Goal: Transaction & Acquisition: Purchase product/service

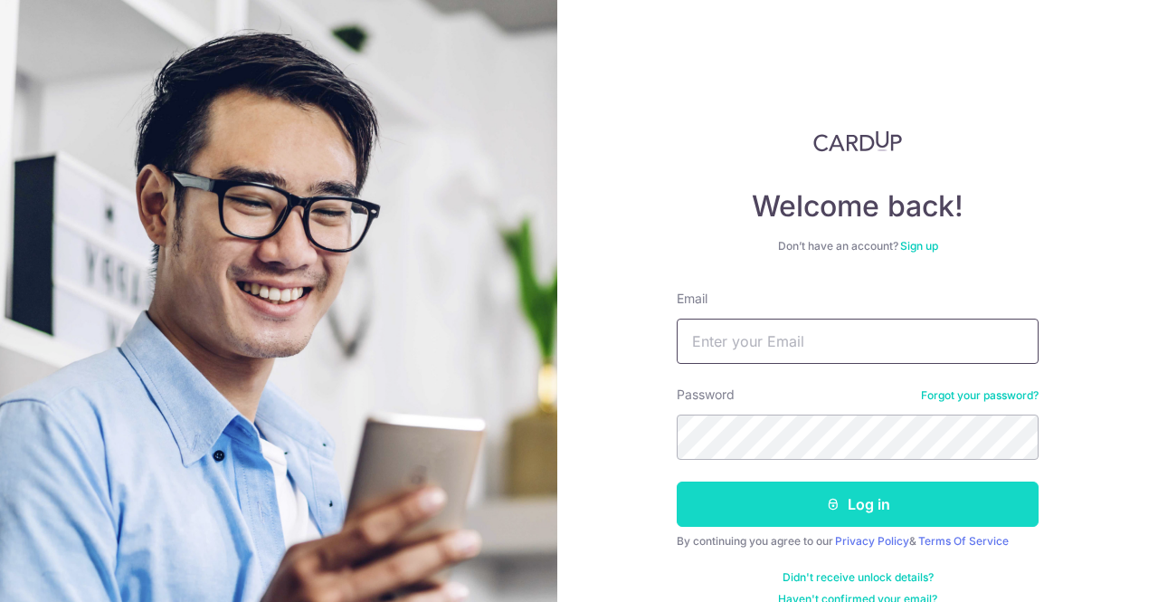
type input "[EMAIL_ADDRESS][DOMAIN_NAME]"
click at [766, 503] on button "Log in" at bounding box center [858, 503] width 362 height 45
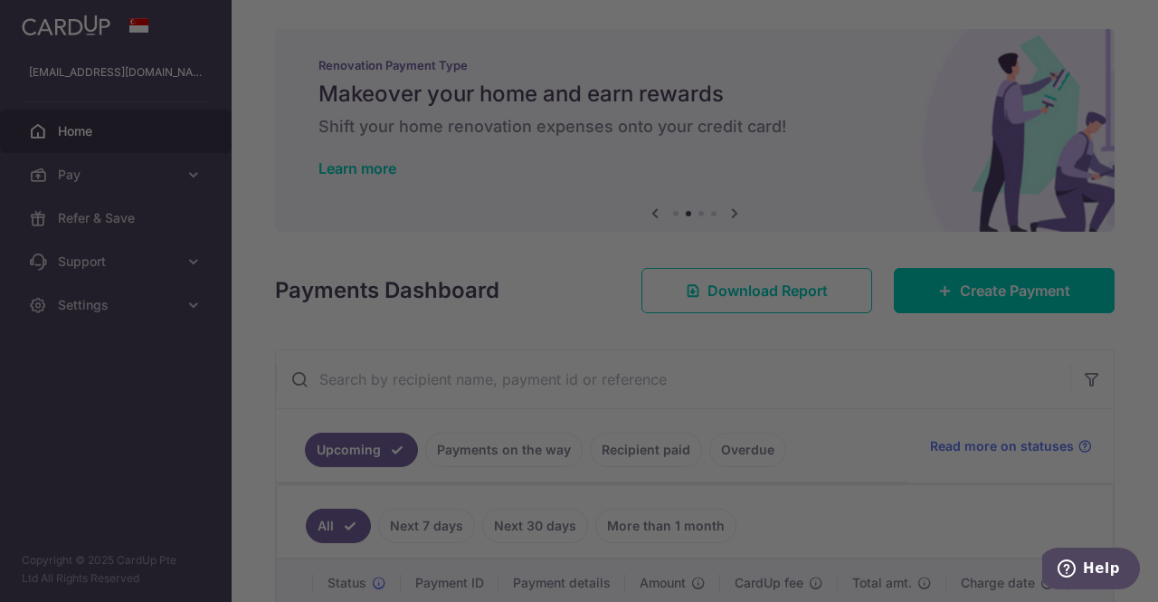
click at [854, 462] on div at bounding box center [585, 304] width 1170 height 608
click at [836, 113] on div at bounding box center [585, 304] width 1170 height 608
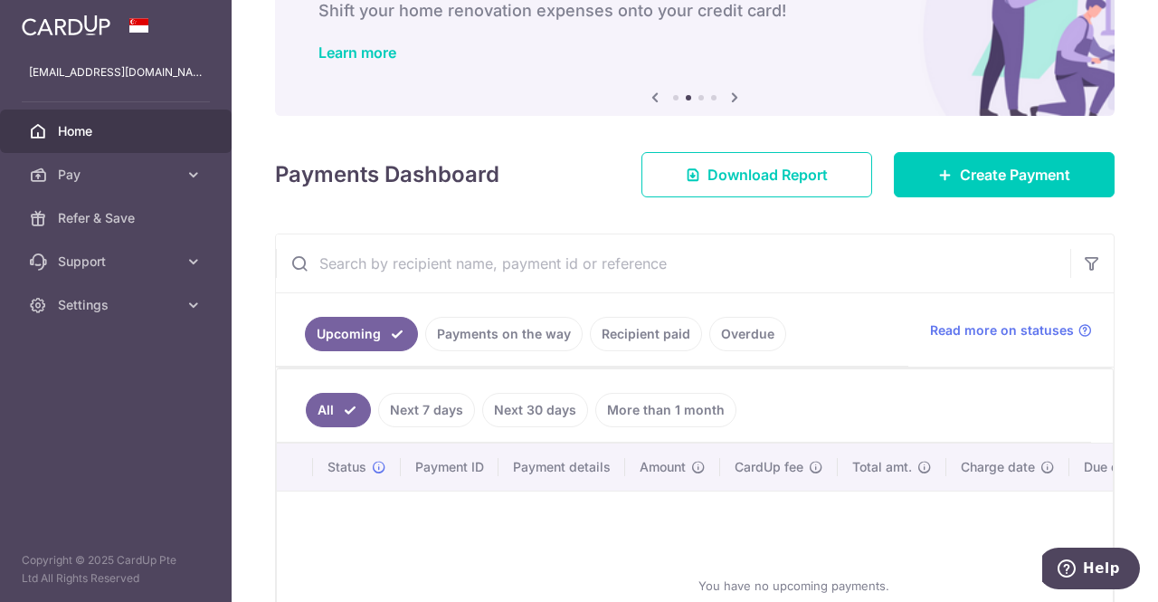
scroll to position [285, 0]
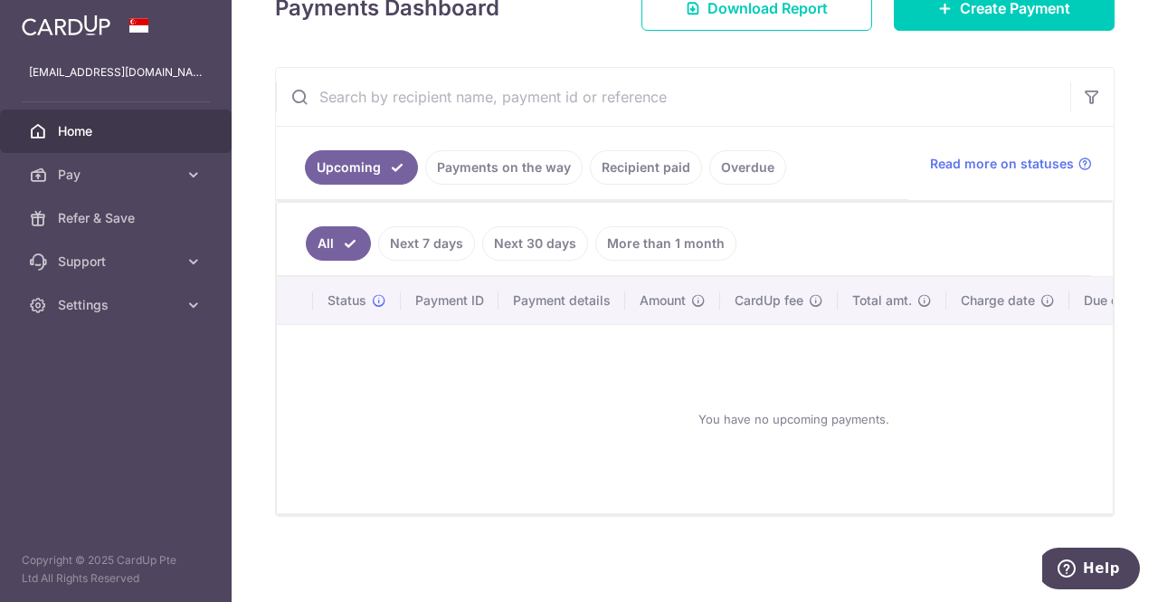
click at [645, 160] on link "Recipient paid" at bounding box center [646, 167] width 112 height 34
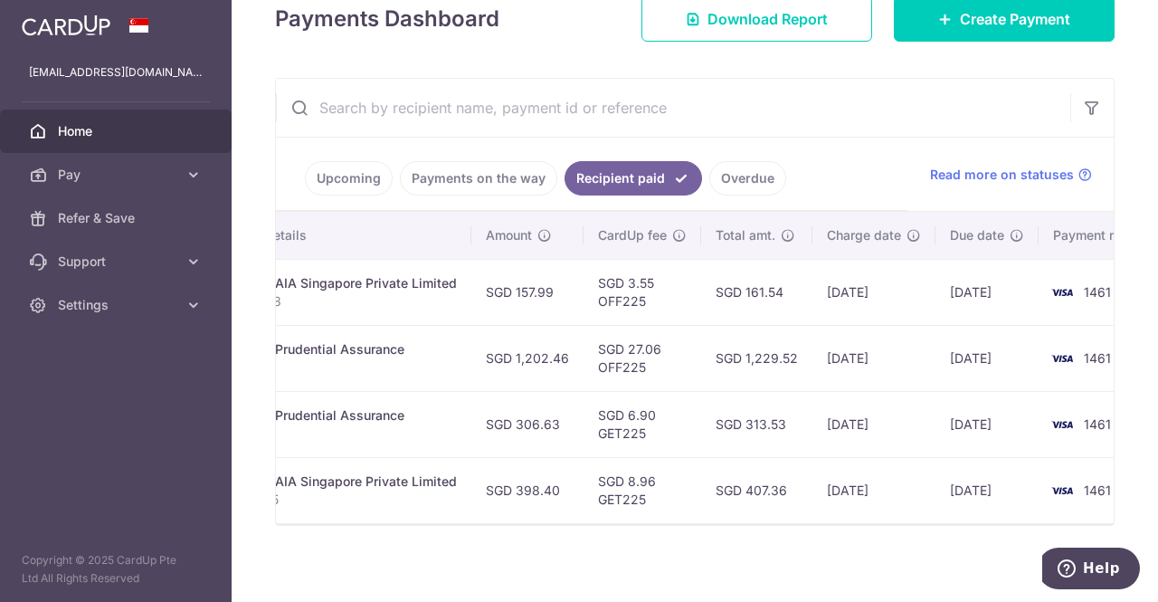
scroll to position [0, 0]
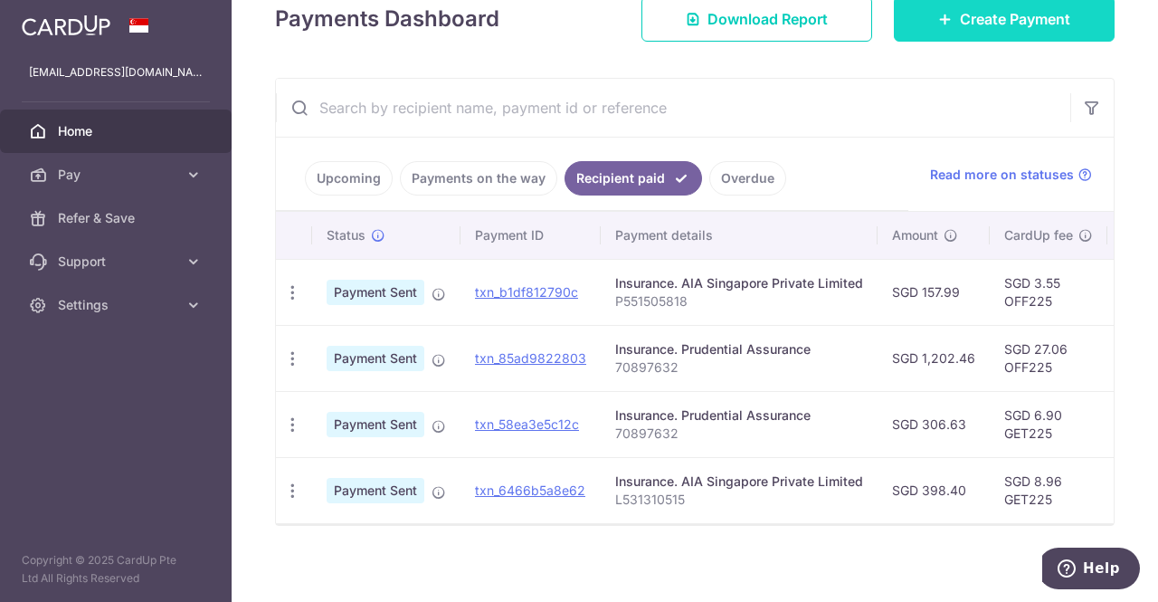
click at [972, 8] on span "Create Payment" at bounding box center [1015, 19] width 110 height 22
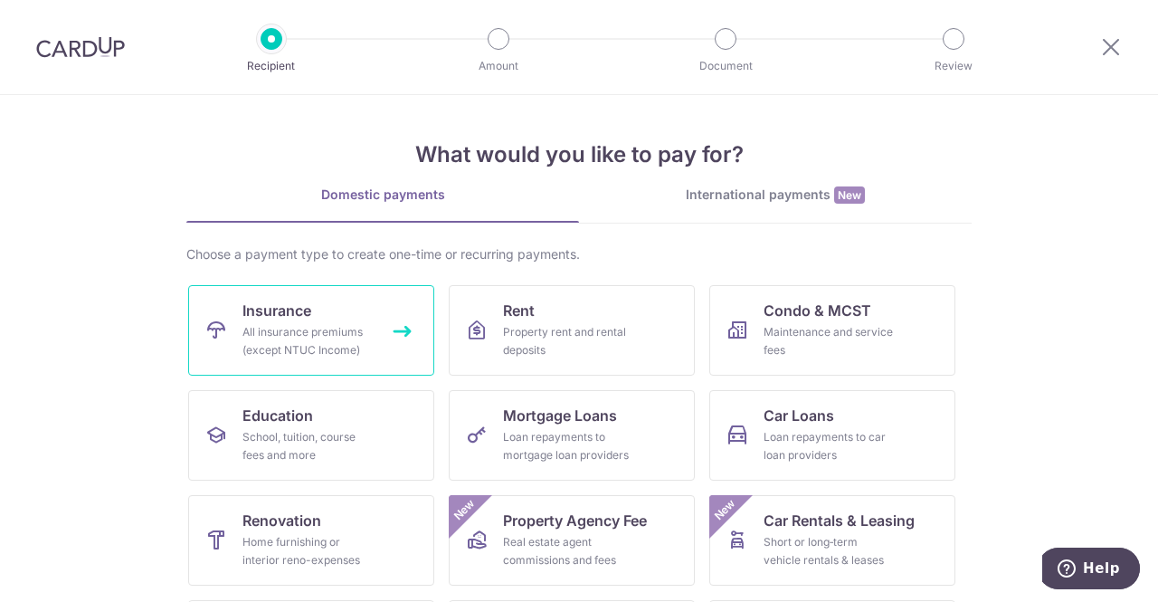
click at [307, 329] on div "All insurance premiums (except NTUC Income)" at bounding box center [308, 341] width 130 height 36
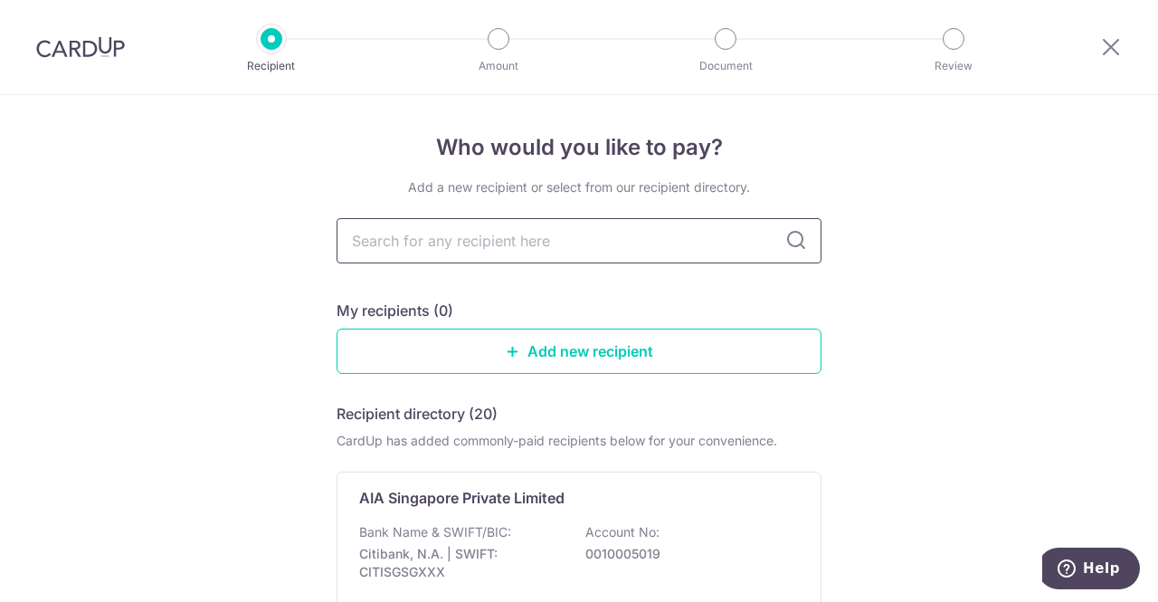
click at [484, 243] on input "text" at bounding box center [579, 240] width 485 height 45
type input "manu"
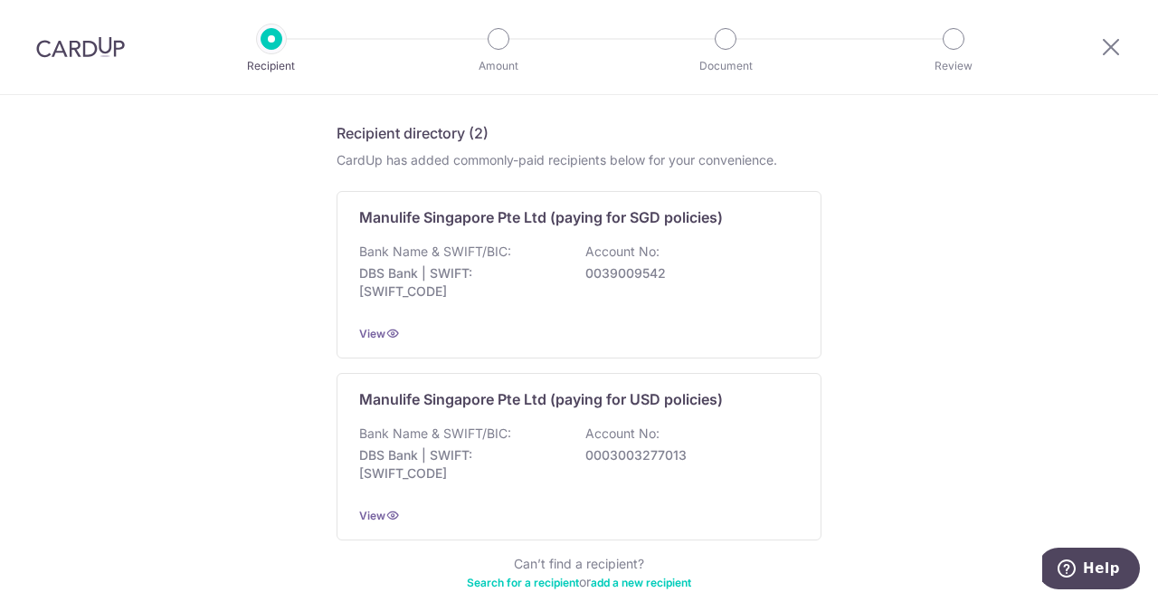
scroll to position [281, 0]
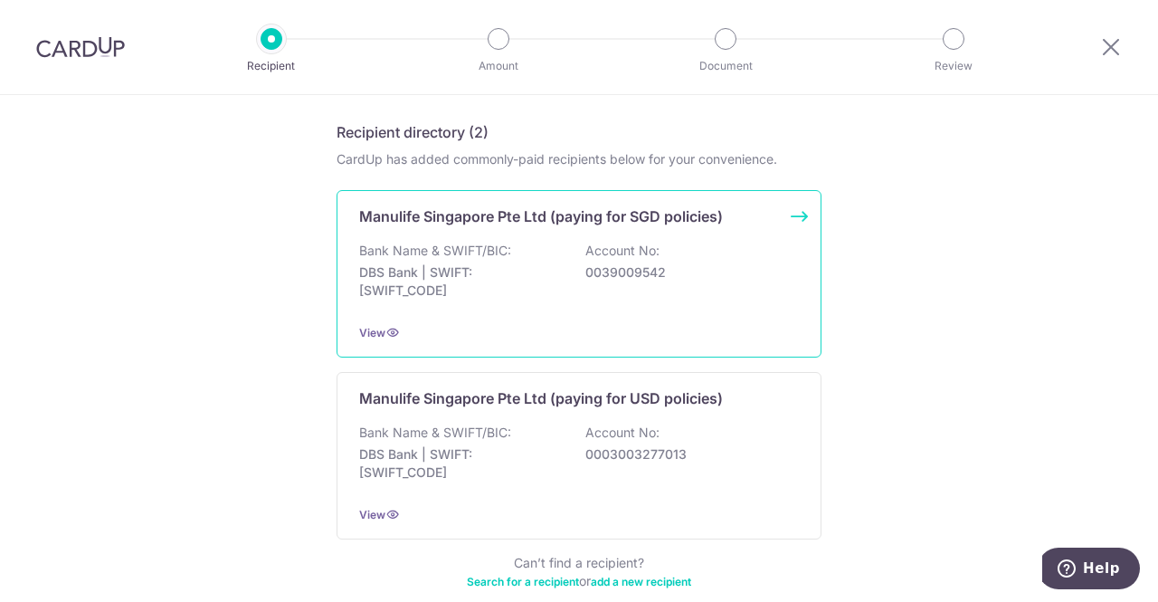
click at [573, 251] on div "Bank Name & SWIFT/BIC: DBS Bank | SWIFT: DBSSSGSGXXX Account No: 0039009542" at bounding box center [579, 275] width 440 height 67
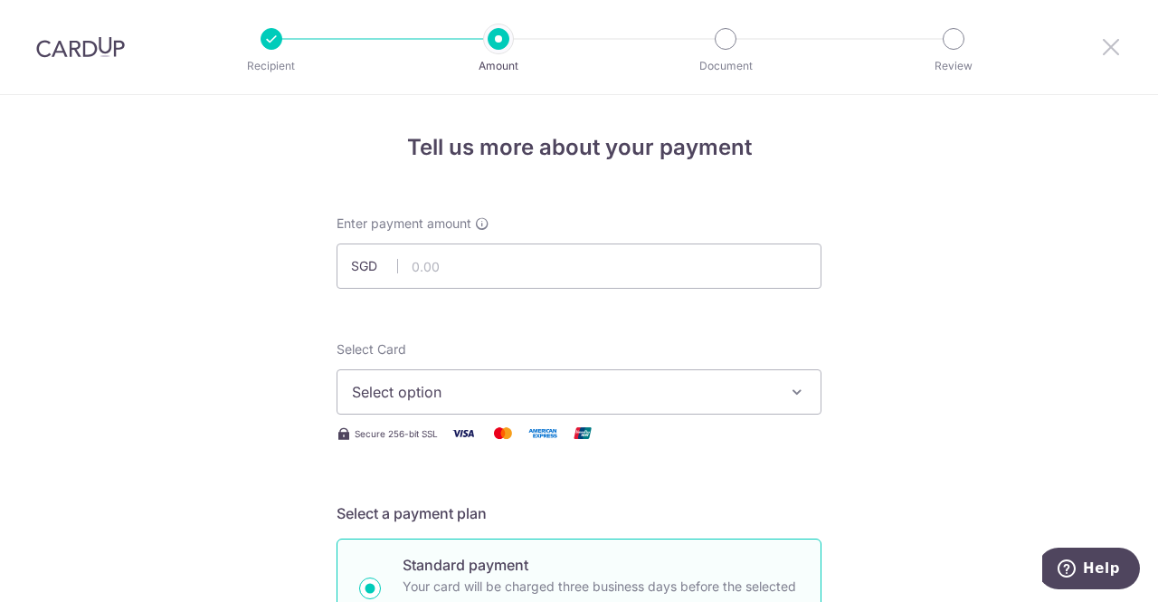
click at [1102, 48] on icon at bounding box center [1112, 46] width 22 height 23
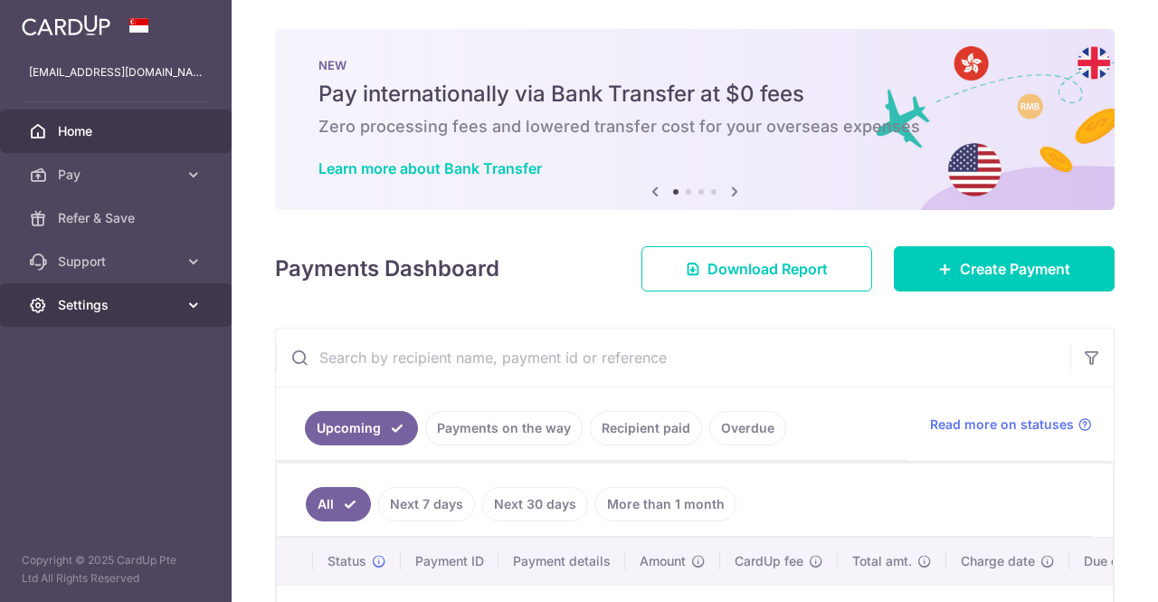
click at [110, 309] on span "Settings" at bounding box center [117, 305] width 119 height 18
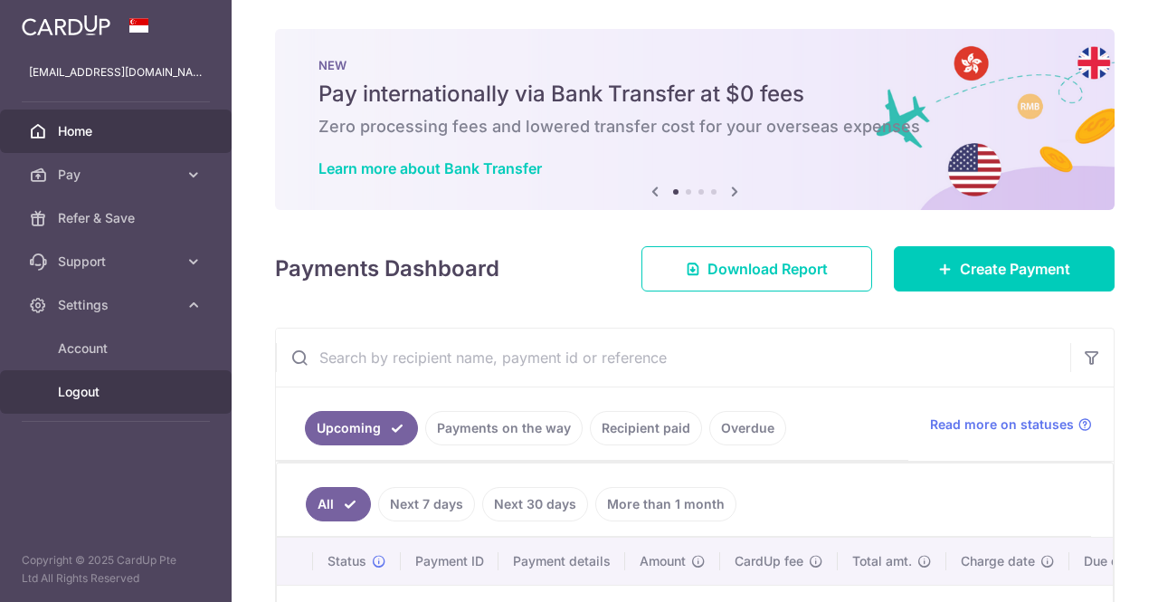
click at [118, 384] on span "Logout" at bounding box center [117, 392] width 119 height 18
